Goal: Find specific page/section: Find specific page/section

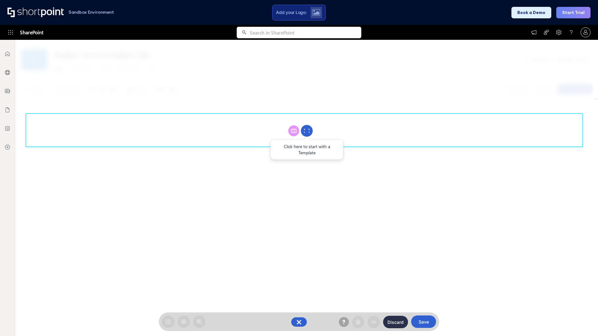
click at [307, 131] on circle at bounding box center [307, 131] width 12 height 12
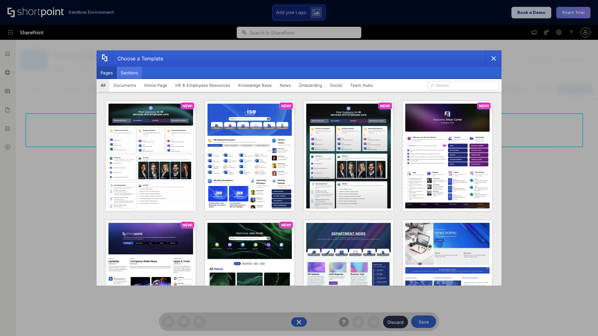
click at [129, 73] on button "Sections" at bounding box center [129, 73] width 25 height 12
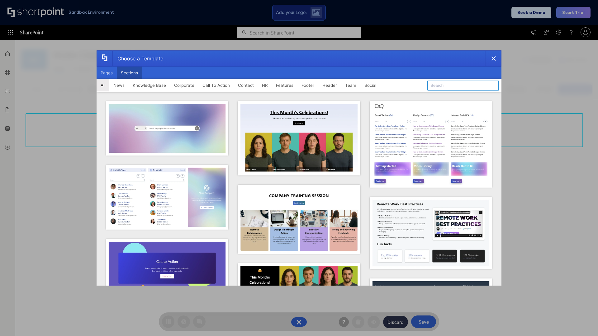
type input "Articles"
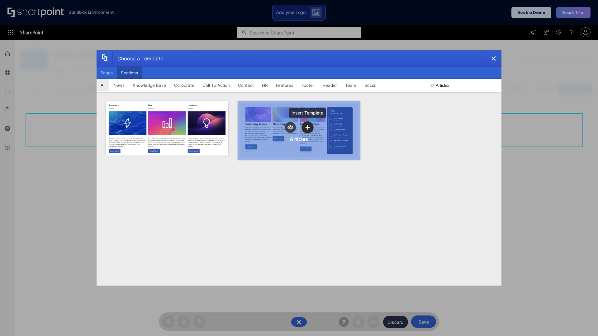
click at [307, 127] on icon "template selector" at bounding box center [307, 127] width 4 height 4
